Goal: Transaction & Acquisition: Obtain resource

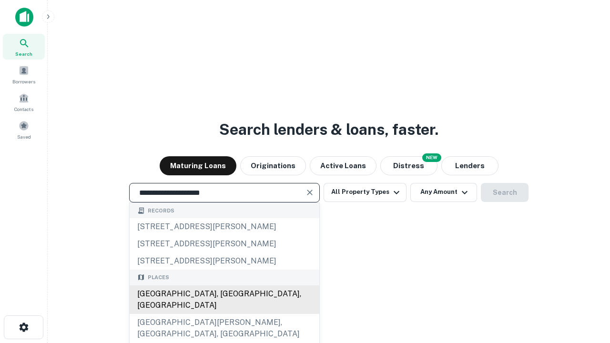
click at [224, 314] on div "[GEOGRAPHIC_DATA], [GEOGRAPHIC_DATA], [GEOGRAPHIC_DATA]" at bounding box center [225, 299] width 190 height 29
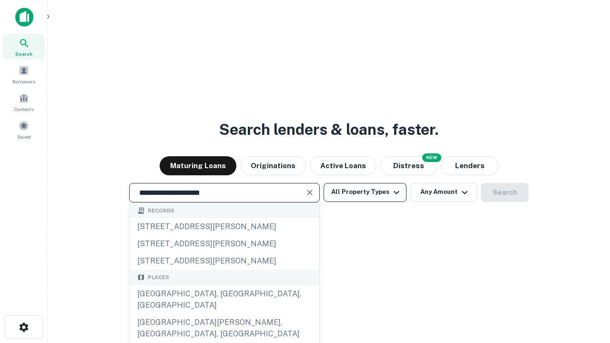
type input "**********"
click at [365, 192] on button "All Property Types" at bounding box center [364, 192] width 83 height 19
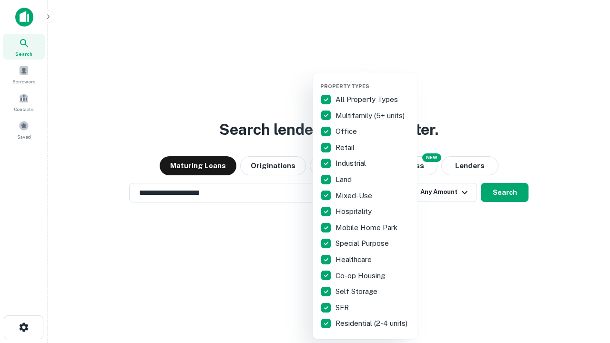
click at [372, 80] on button "button" at bounding box center [372, 80] width 105 height 0
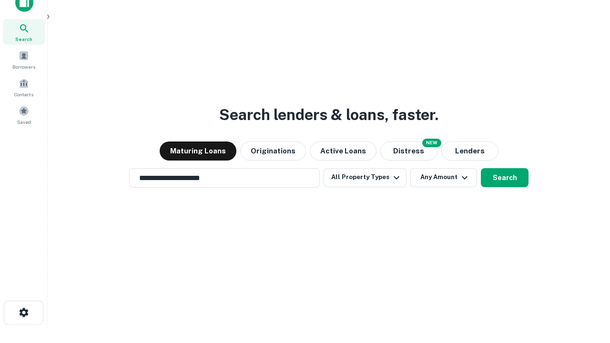
scroll to position [6, 115]
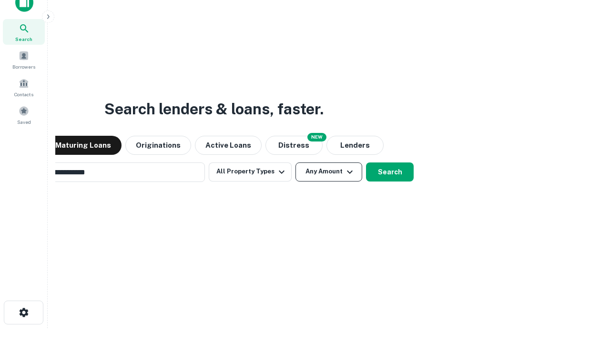
click at [295, 162] on button "Any Amount" at bounding box center [328, 171] width 67 height 19
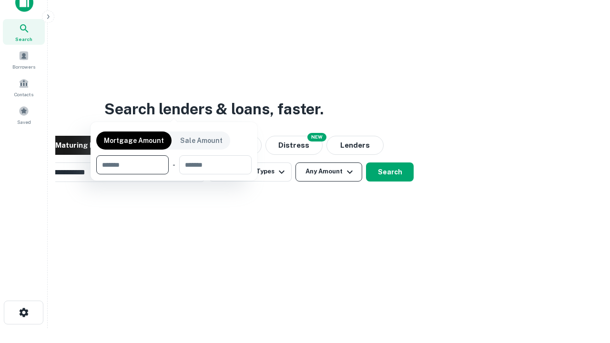
scroll to position [69, 270]
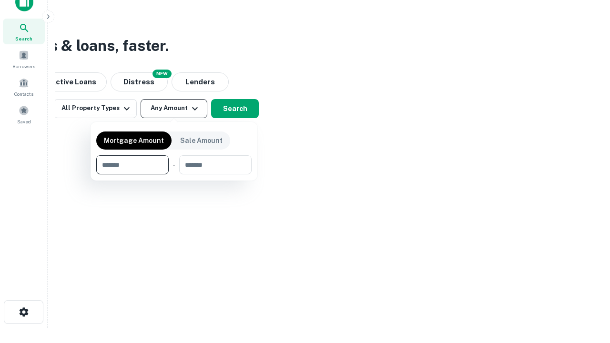
type input "*******"
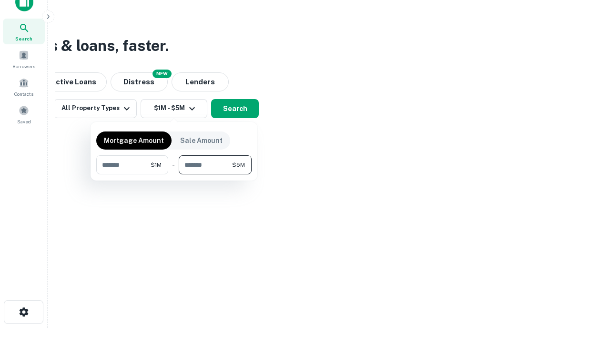
type input "*******"
click at [174, 174] on button "button" at bounding box center [173, 174] width 155 height 0
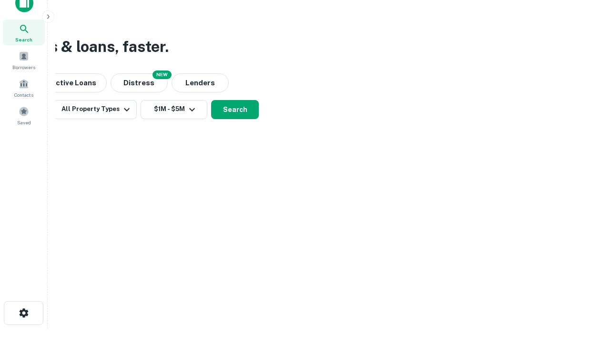
scroll to position [6, 176]
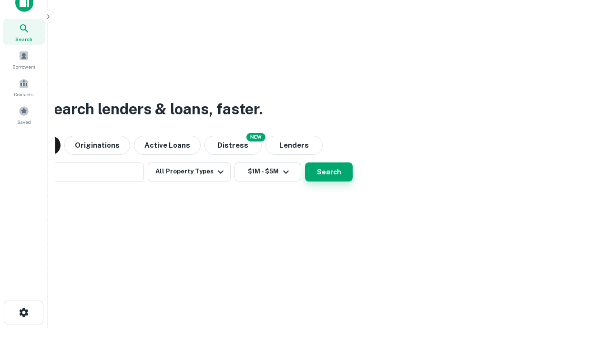
click at [305, 162] on button "Search" at bounding box center [329, 171] width 48 height 19
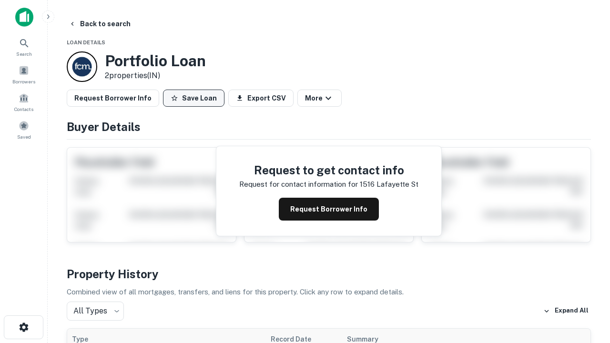
click at [193, 98] on button "Save Loan" at bounding box center [193, 98] width 61 height 17
click at [196, 98] on button "Loan Saved" at bounding box center [196, 98] width 66 height 17
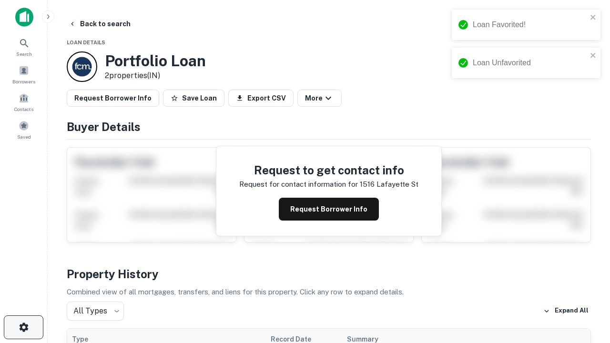
click at [23, 327] on icon "button" at bounding box center [23, 326] width 11 height 11
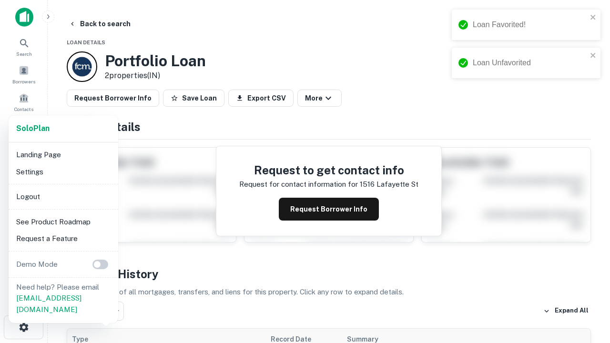
click at [63, 196] on li "Logout" at bounding box center [63, 196] width 102 height 17
